Goal: Transaction & Acquisition: Purchase product/service

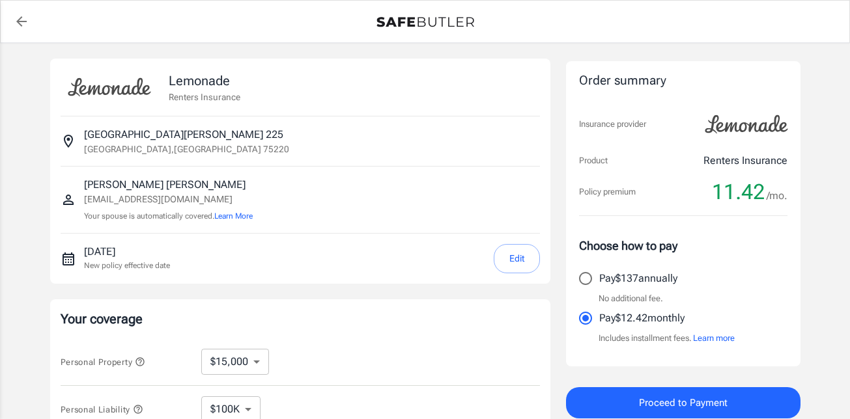
select select "15000"
select select "500"
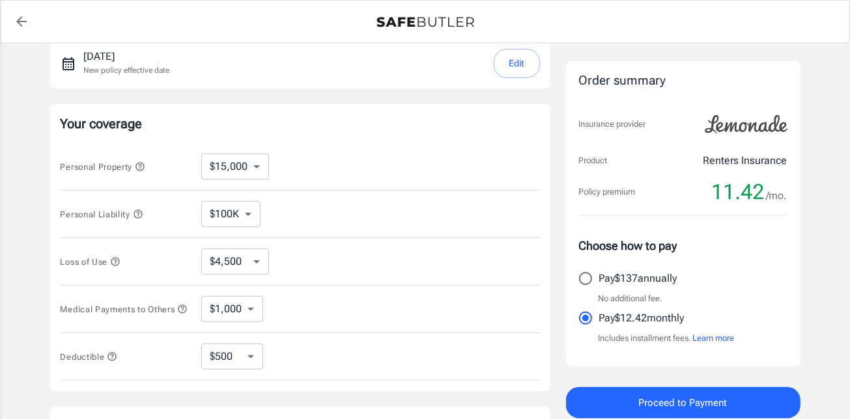
scroll to position [130, 0]
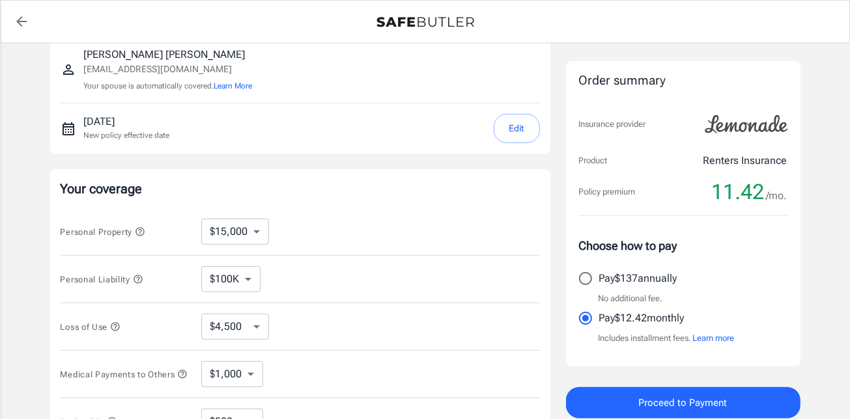
click at [255, 232] on select "$10,000 $15,000 $20,000 $25,000 $30,000 $40,000 $50,000 $100K $150K $200K $250K" at bounding box center [235, 232] width 68 height 26
select select "10000"
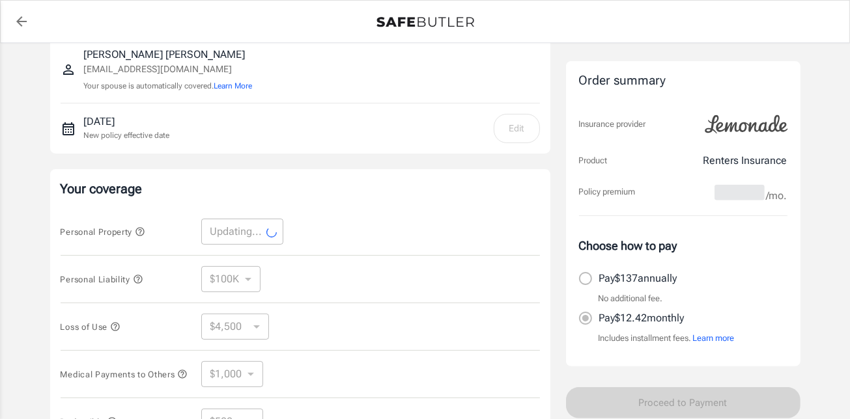
select select "10000"
select select "3000"
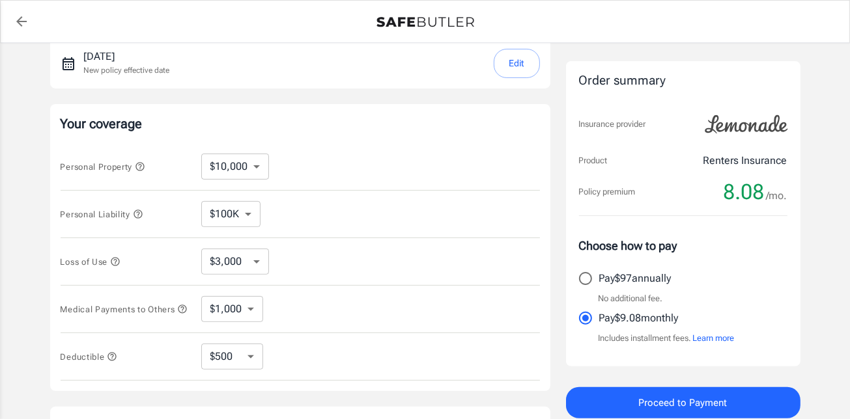
scroll to position [261, 0]
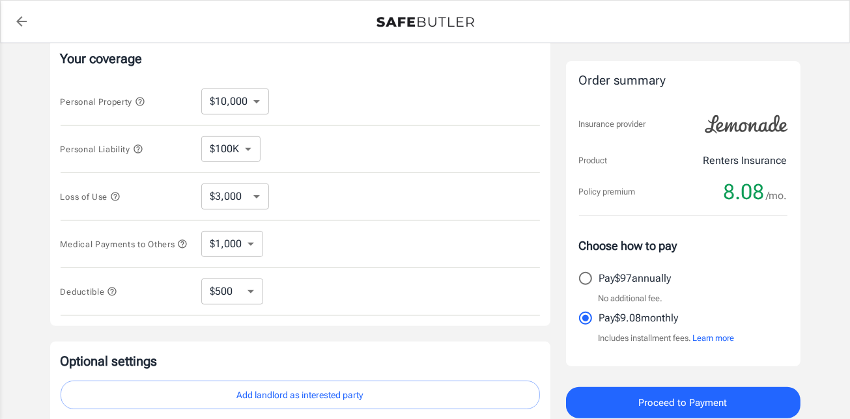
click at [253, 287] on select "$250 $500 $1,000 $2,500" at bounding box center [232, 292] width 62 height 26
select select "2500"
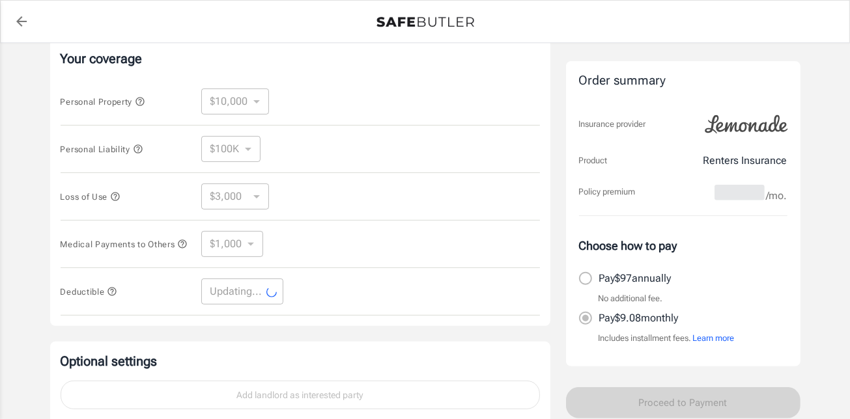
select select "2500"
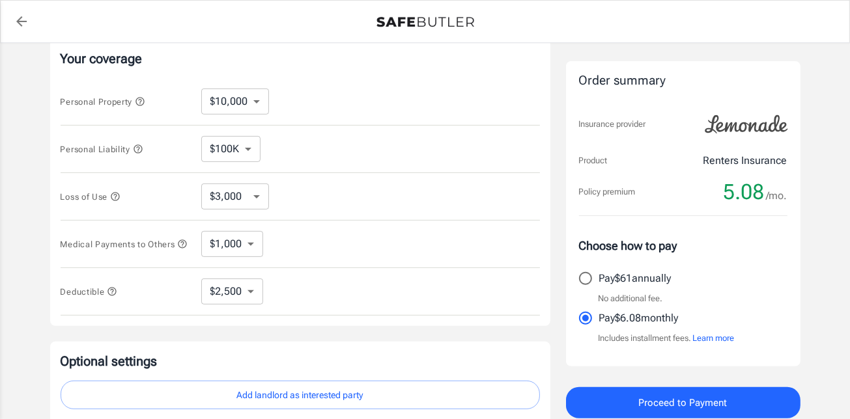
scroll to position [391, 0]
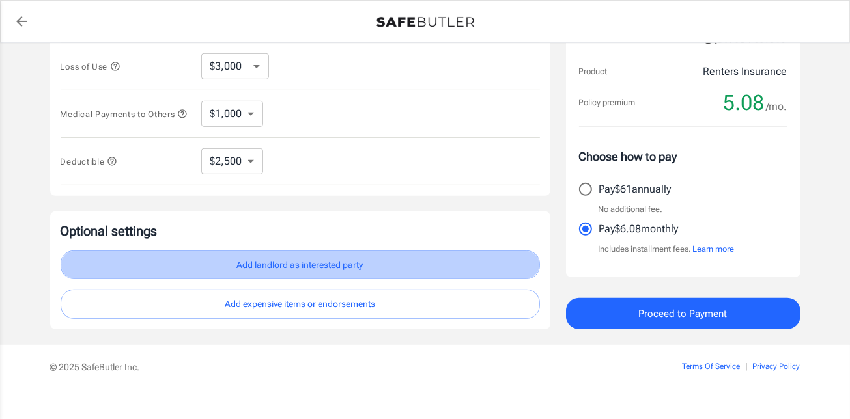
click at [380, 256] on button "Add landlord as interested party" at bounding box center [300, 265] width 479 height 29
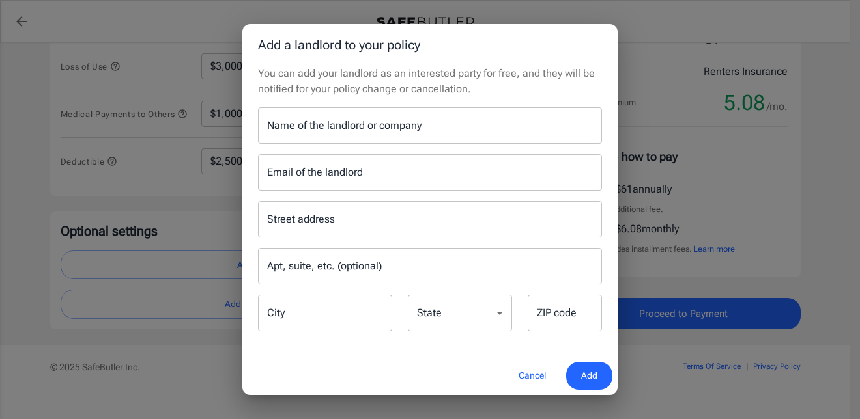
click at [337, 128] on input "Name of the landlord or company" at bounding box center [430, 125] width 344 height 36
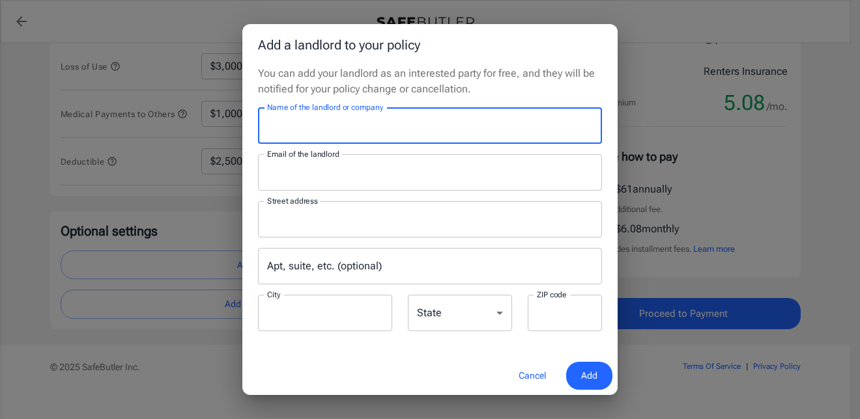
type input "[PERSON_NAME] Apartment Homes"
type input "[EMAIL_ADDRESS][DOMAIN_NAME]"
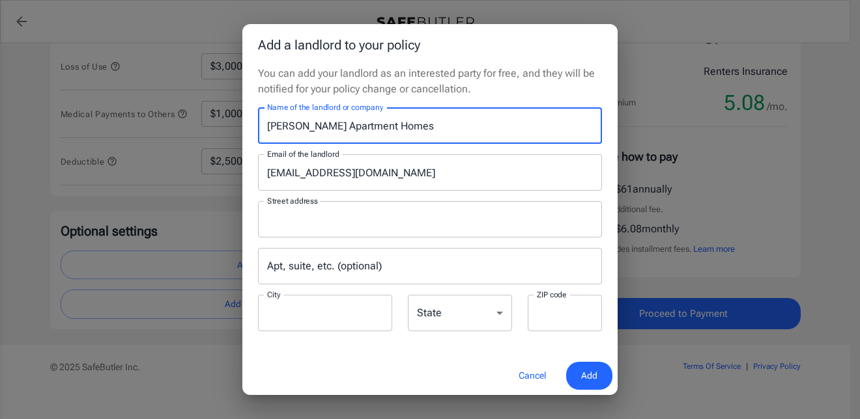
type input "[DOMAIN_NAME] 115009"
type input "Carrollton"
type input "75011"
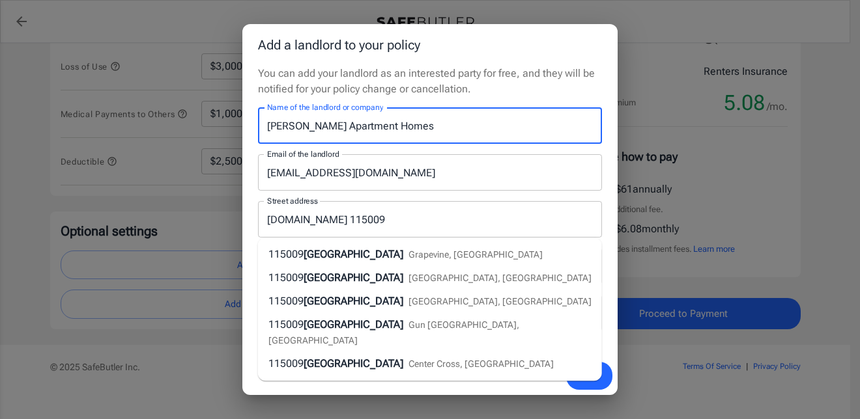
click at [511, 74] on p "You can add your landlord as an interested party for free, and they will be not…" at bounding box center [430, 81] width 344 height 31
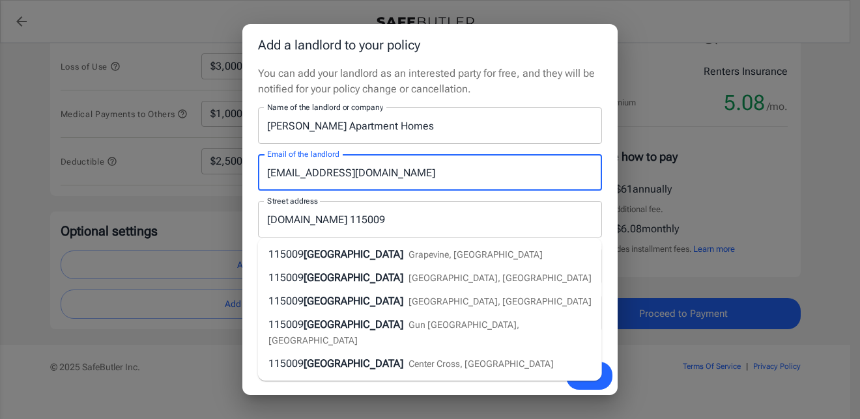
click at [481, 171] on input "[EMAIL_ADDRESS][DOMAIN_NAME]" at bounding box center [430, 172] width 344 height 36
click at [498, 213] on input "[DOMAIN_NAME] 115009" at bounding box center [420, 219] width 313 height 25
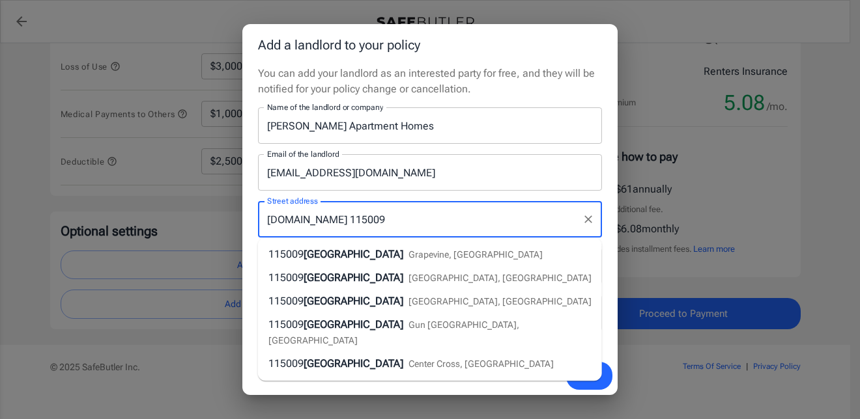
click at [522, 177] on input "[EMAIL_ADDRESS][DOMAIN_NAME]" at bounding box center [430, 172] width 344 height 36
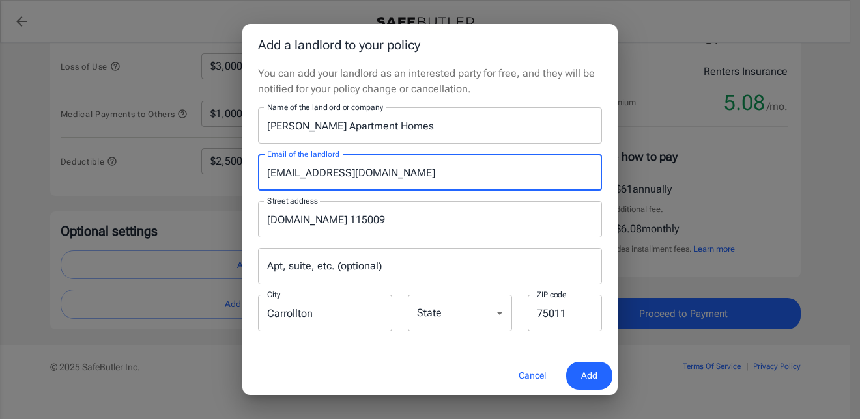
click at [410, 353] on div "You can add your landlord as an interested party for free, and they will be not…" at bounding box center [429, 211] width 375 height 291
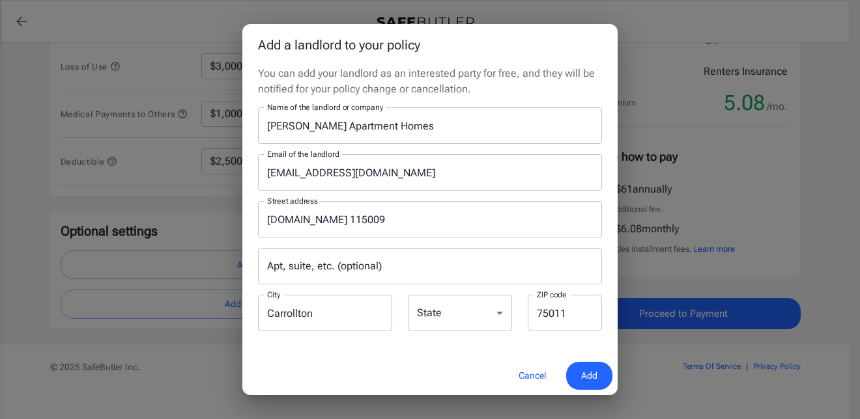
click at [462, 323] on select "[US_STATE] [US_STATE] [US_STATE] [US_STATE] [US_STATE] [US_STATE] [US_STATE] [U…" at bounding box center [460, 313] width 104 height 36
select select "[GEOGRAPHIC_DATA]"
click at [408, 295] on select "[US_STATE] [US_STATE] [US_STATE] [US_STATE] [US_STATE] [US_STATE] [US_STATE] [U…" at bounding box center [460, 313] width 104 height 36
click at [585, 375] on span "Add" at bounding box center [589, 376] width 16 height 16
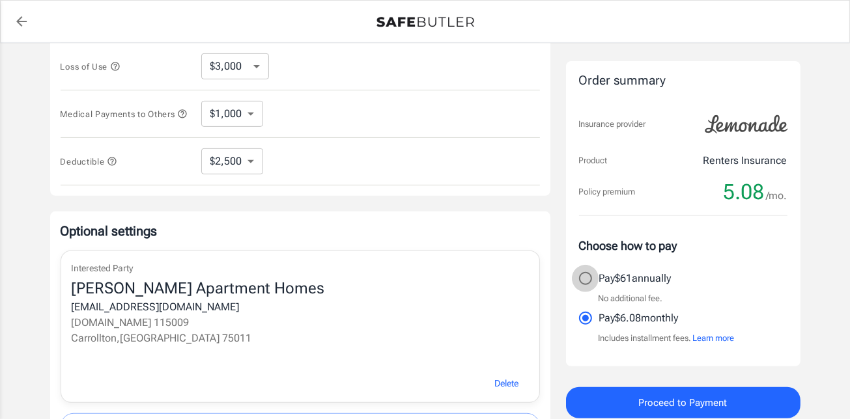
click at [583, 276] on input "Pay $61 annually" at bounding box center [585, 278] width 27 height 27
radio input "true"
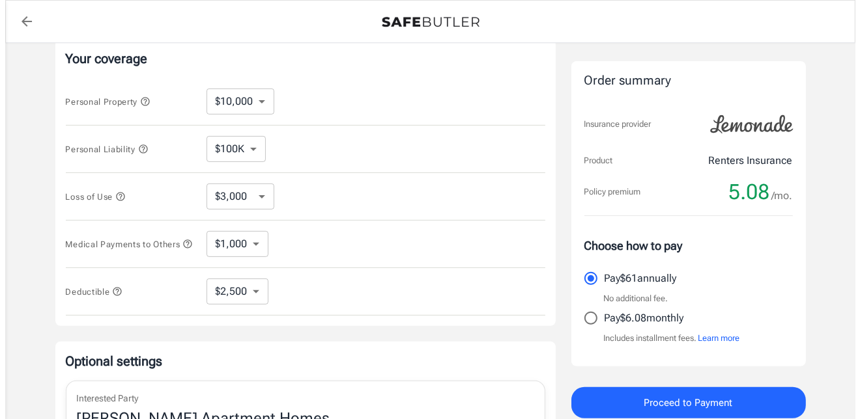
scroll to position [0, 0]
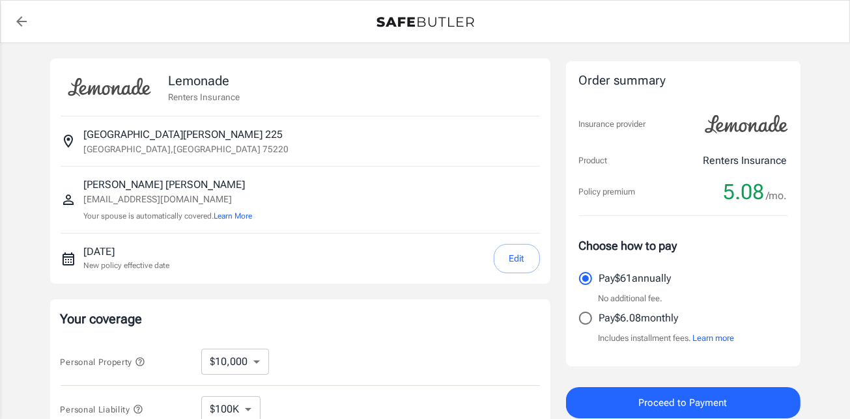
click at [602, 402] on button "Proceed to Payment" at bounding box center [683, 403] width 235 height 31
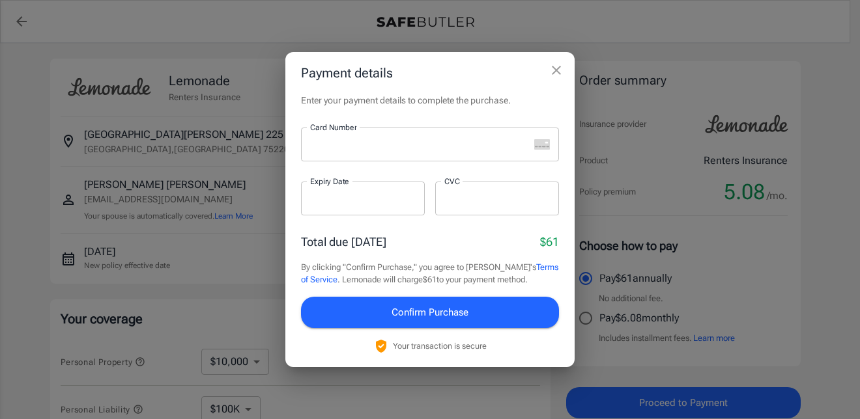
click at [344, 152] on div at bounding box center [415, 145] width 228 height 34
click at [446, 210] on div at bounding box center [497, 199] width 124 height 34
click at [474, 315] on button "Confirm Purchase" at bounding box center [430, 312] width 258 height 31
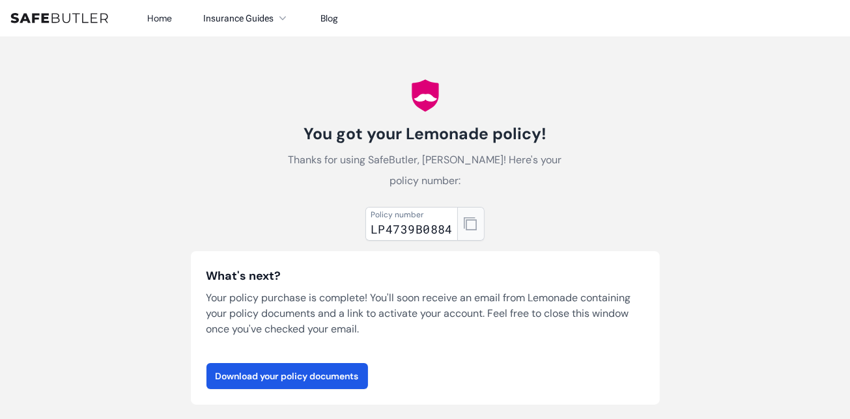
click at [474, 225] on icon "button" at bounding box center [470, 224] width 13 height 13
click at [300, 376] on link "Download your policy documents" at bounding box center [287, 376] width 162 height 26
